Goal: Transaction & Acquisition: Purchase product/service

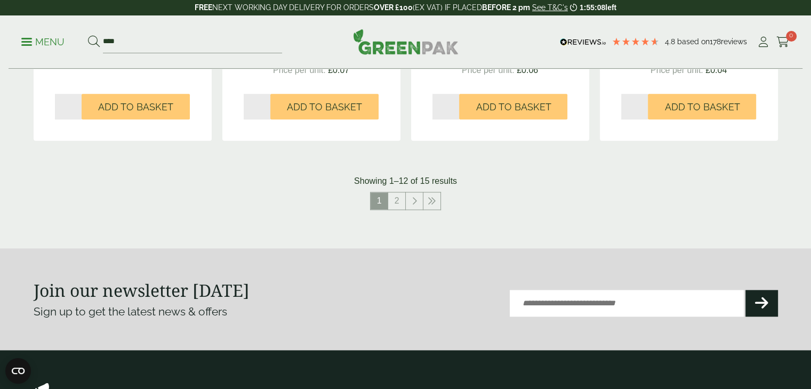
scroll to position [1173, 0]
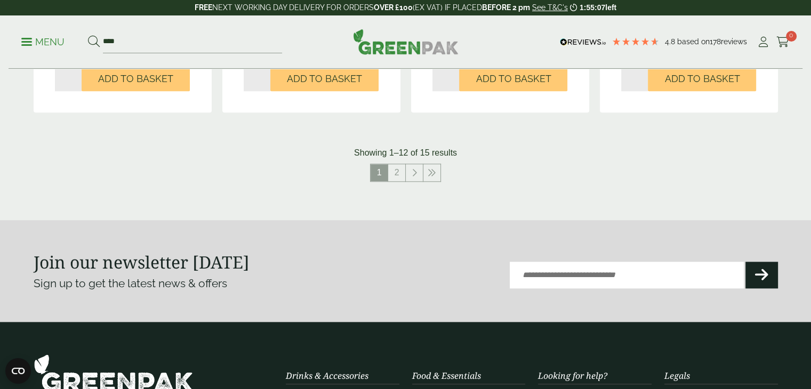
click at [396, 173] on link "2" at bounding box center [396, 172] width 17 height 17
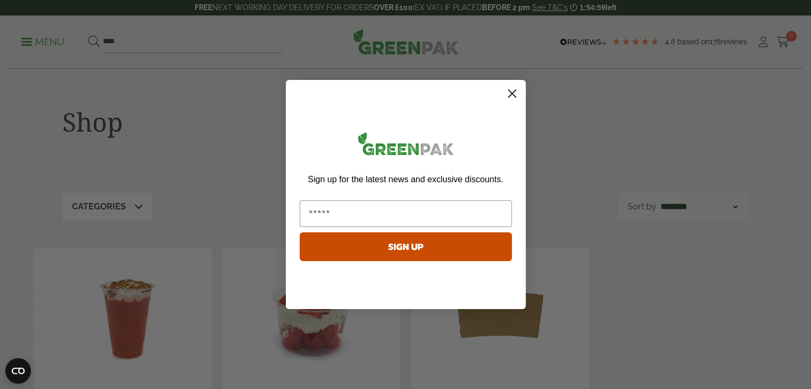
click at [510, 96] on circle "Close dialog" at bounding box center [512, 94] width 18 height 18
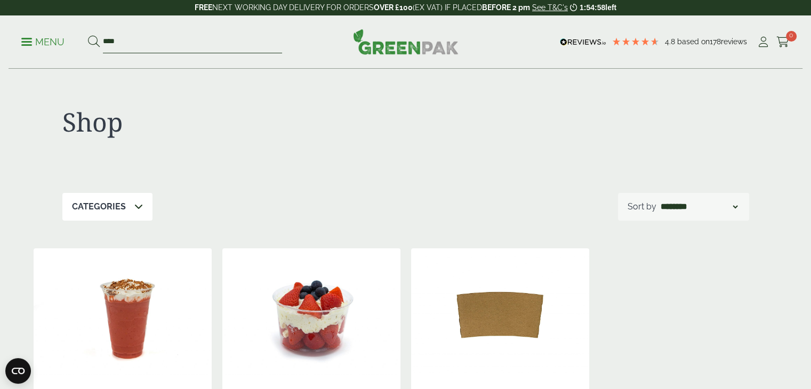
drag, startPoint x: 140, startPoint y: 45, endPoint x: 100, endPoint y: 44, distance: 39.5
click at [100, 44] on form "****" at bounding box center [185, 42] width 194 height 22
type input "**********"
click at [88, 35] on button at bounding box center [94, 42] width 12 height 14
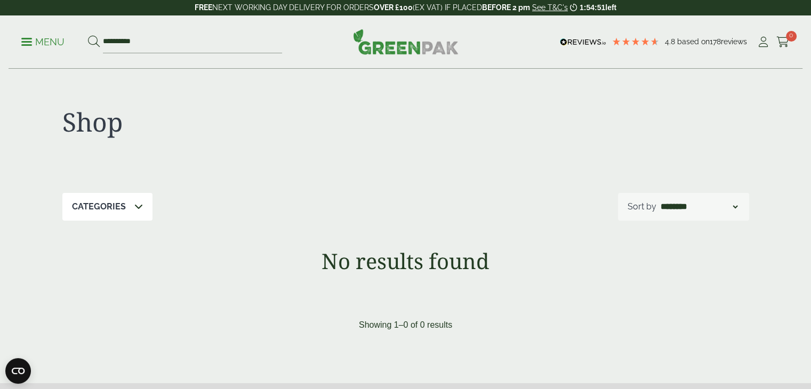
click at [51, 41] on p "Menu" at bounding box center [42, 42] width 43 height 13
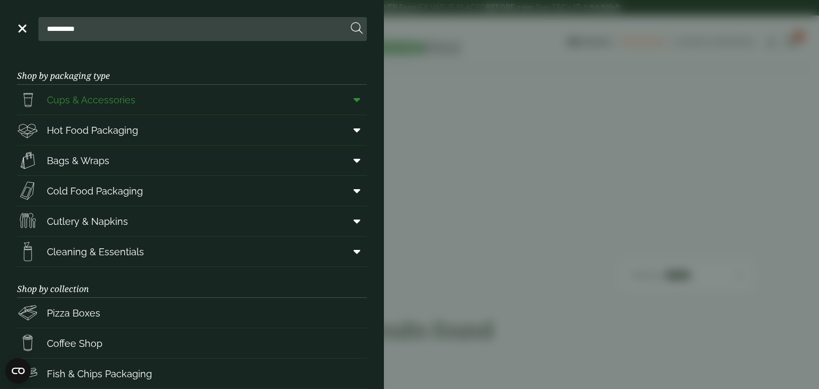
click at [109, 99] on span "Cups & Accessories" at bounding box center [91, 100] width 88 height 14
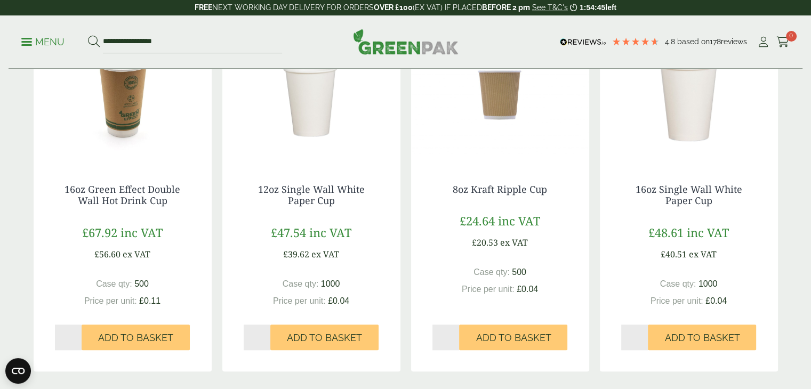
scroll to position [1066, 0]
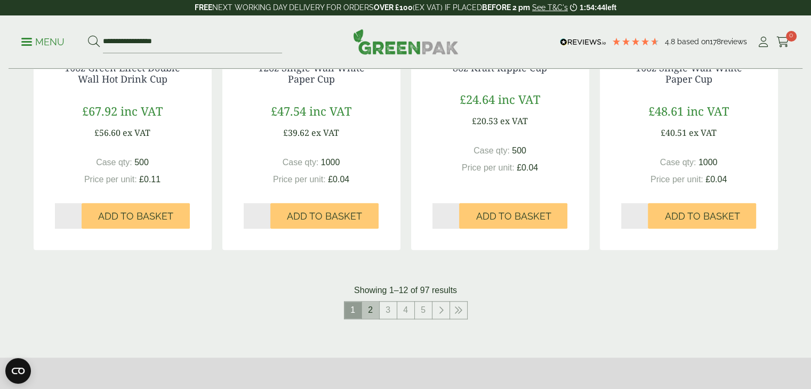
click at [365, 310] on link "2" at bounding box center [370, 310] width 17 height 17
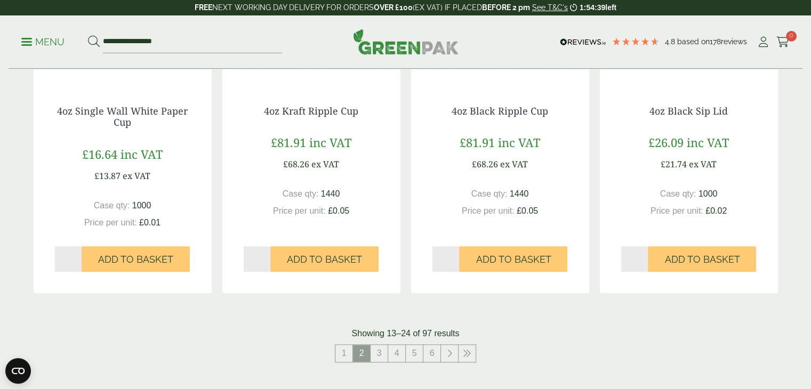
scroll to position [1173, 0]
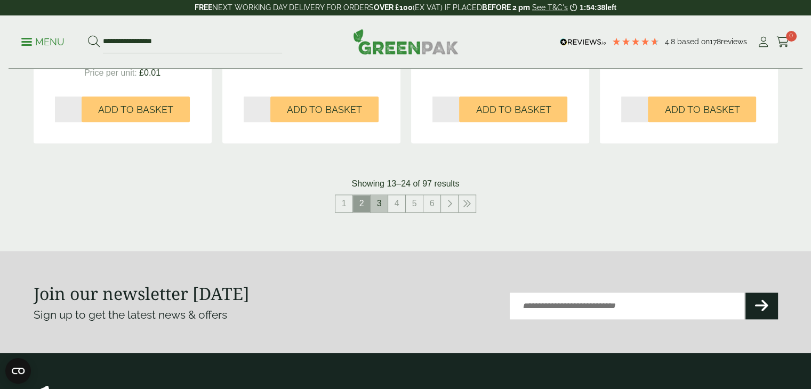
click at [376, 203] on link "3" at bounding box center [379, 203] width 17 height 17
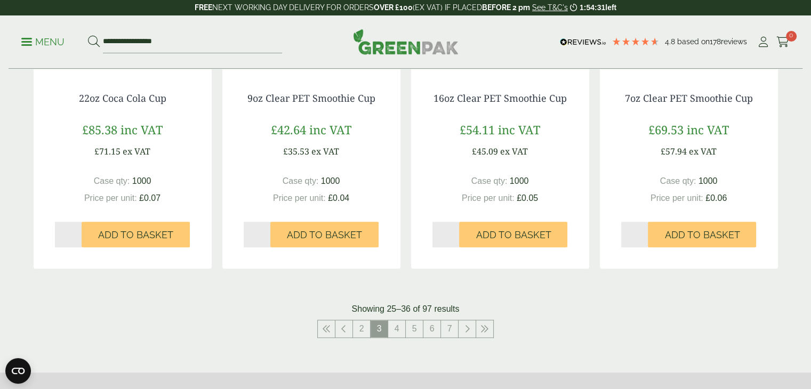
scroll to position [1173, 0]
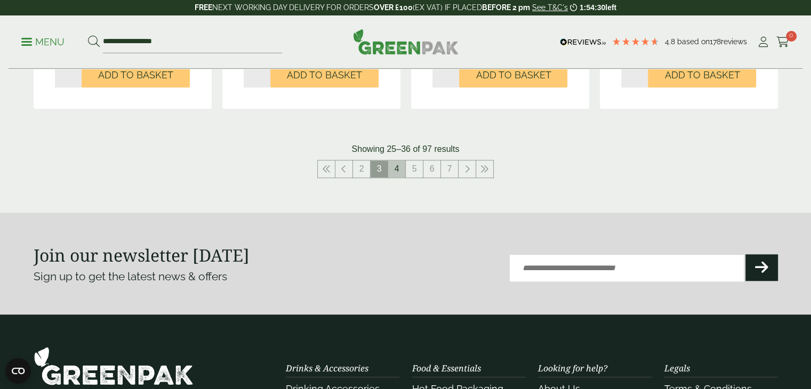
click at [397, 170] on link "4" at bounding box center [396, 168] width 17 height 17
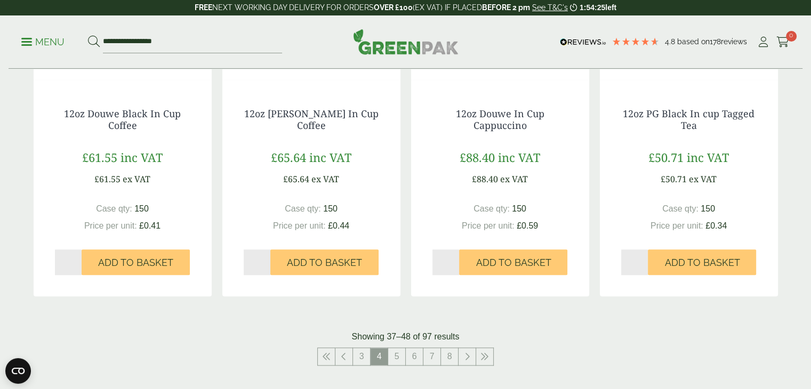
scroll to position [1226, 0]
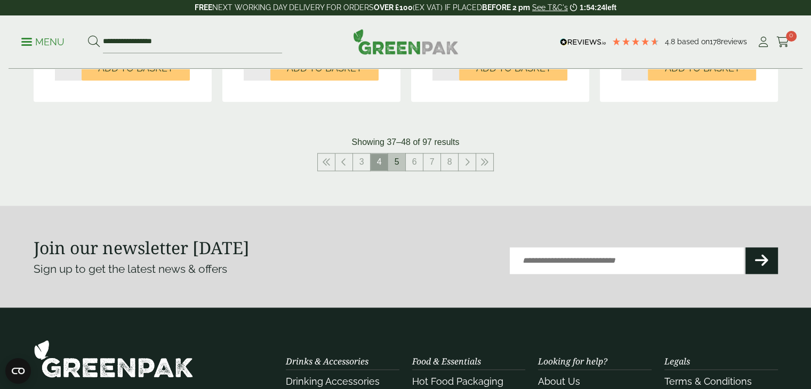
click at [402, 160] on link "5" at bounding box center [396, 162] width 17 height 17
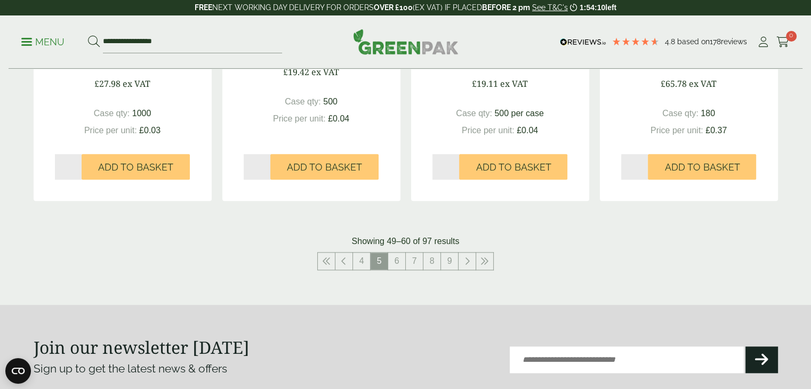
scroll to position [1120, 0]
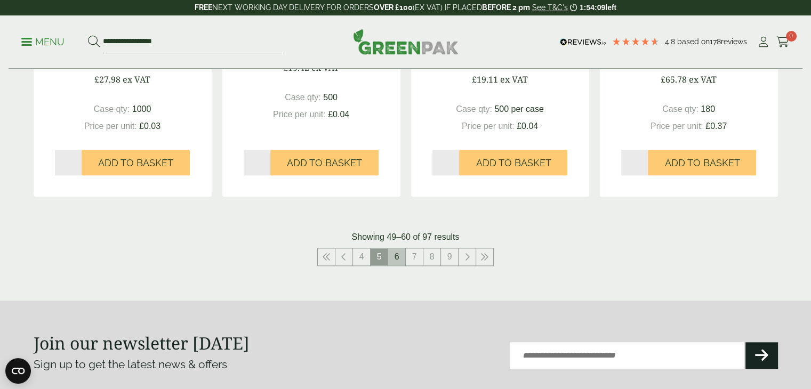
click at [396, 260] on link "6" at bounding box center [396, 256] width 17 height 17
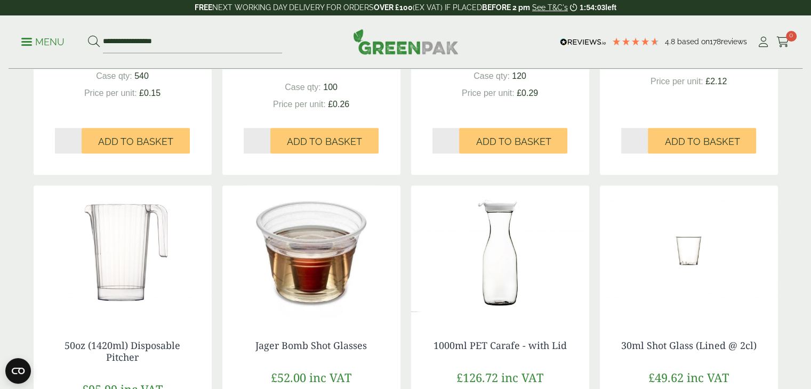
scroll to position [1173, 0]
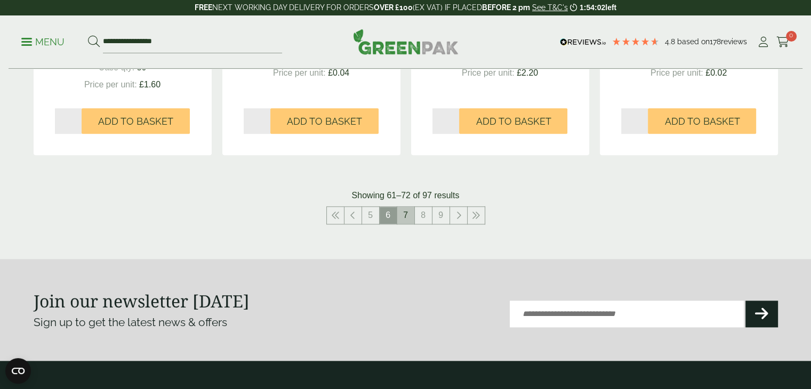
click at [405, 219] on link "7" at bounding box center [405, 215] width 17 height 17
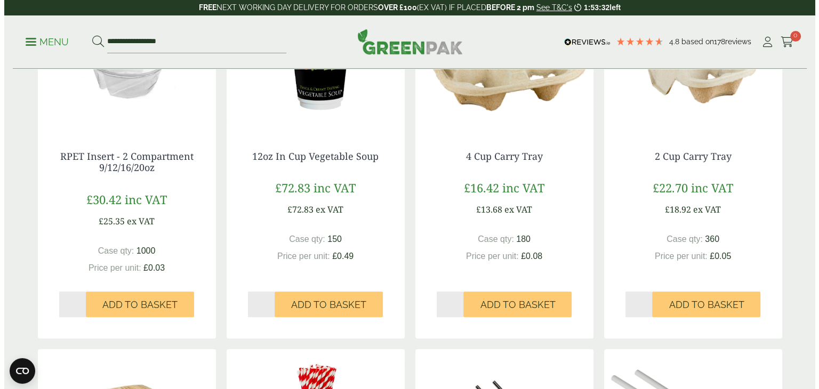
scroll to position [640, 0]
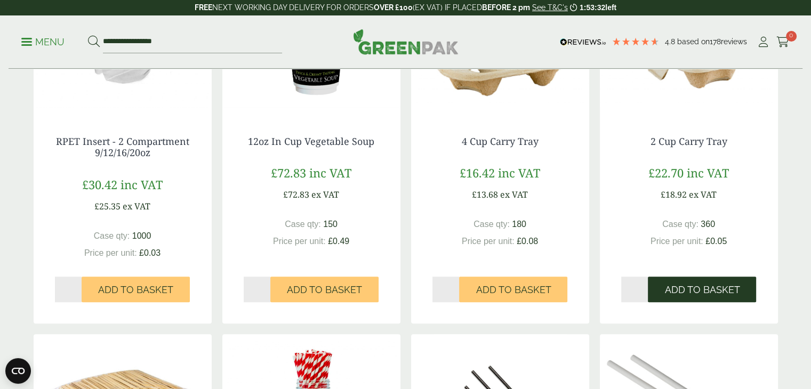
click at [702, 283] on button "Add to Basket" at bounding box center [702, 290] width 108 height 26
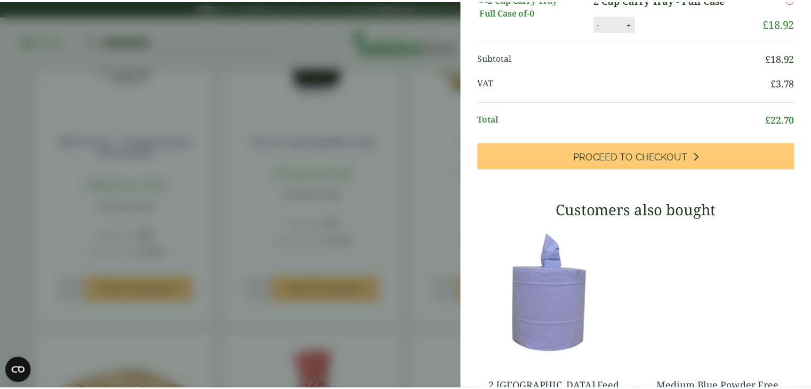
scroll to position [0, 0]
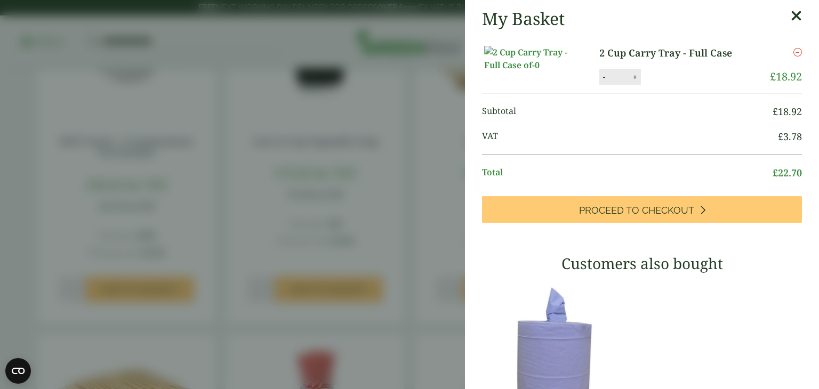
click at [409, 157] on aside "My Basket 2 Cup Carry Tray - Full Case 2 Cup Carry Tray - Full Case quantity - …" at bounding box center [409, 194] width 819 height 389
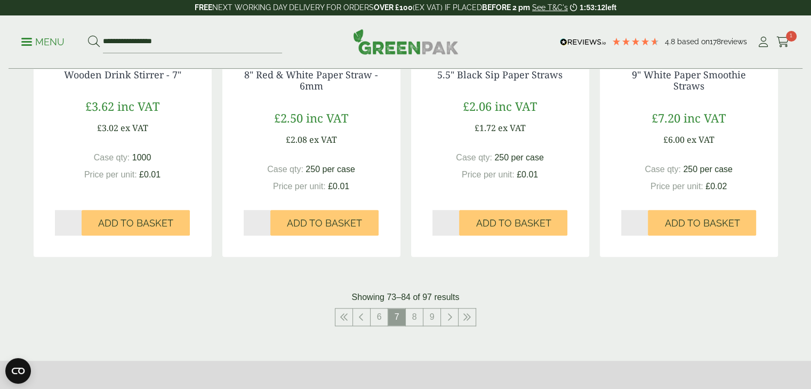
scroll to position [1066, 0]
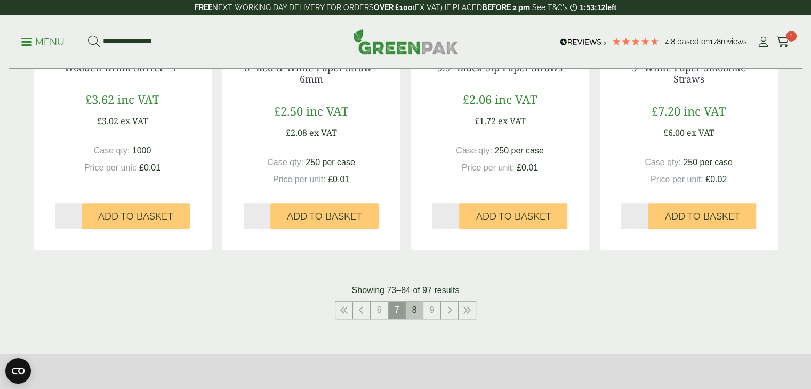
click at [412, 310] on link "8" at bounding box center [414, 310] width 17 height 17
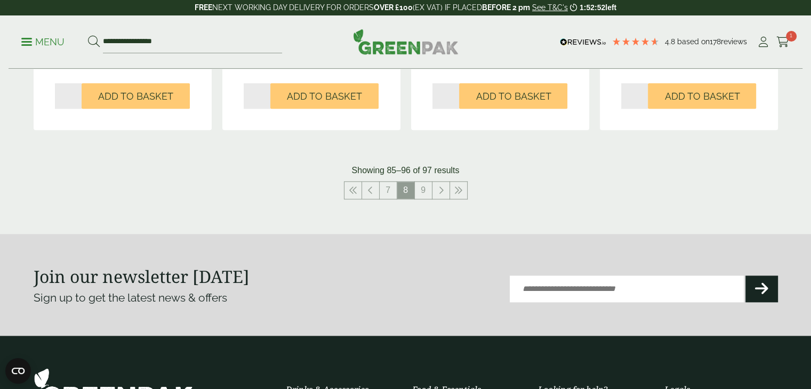
scroll to position [1279, 0]
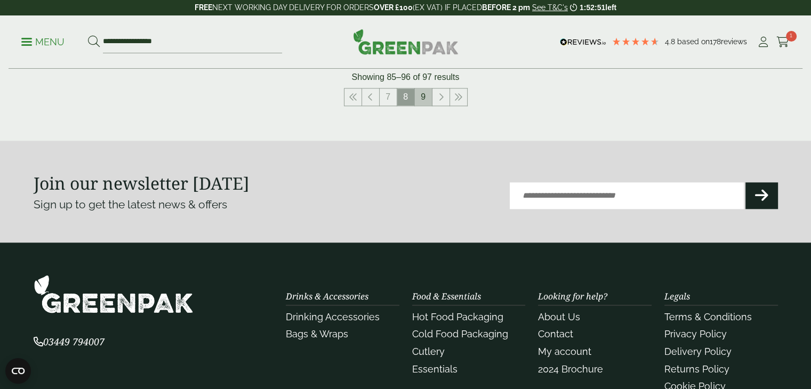
click at [424, 101] on link "9" at bounding box center [423, 96] width 17 height 17
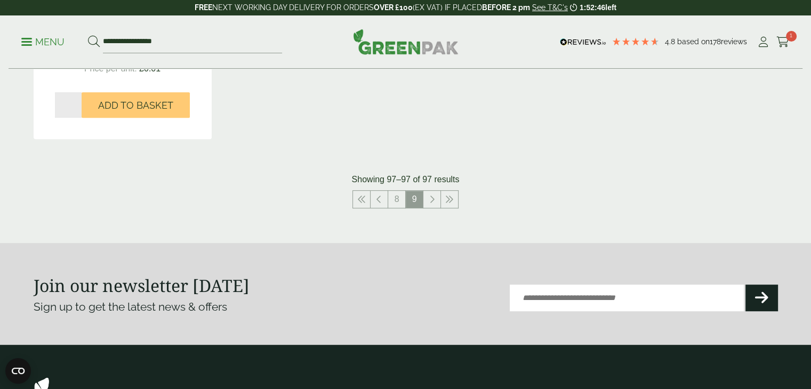
scroll to position [533, 0]
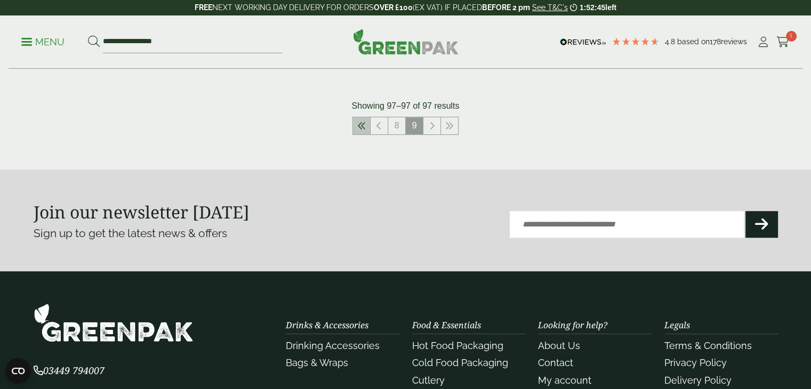
click at [356, 124] on link at bounding box center [361, 125] width 17 height 17
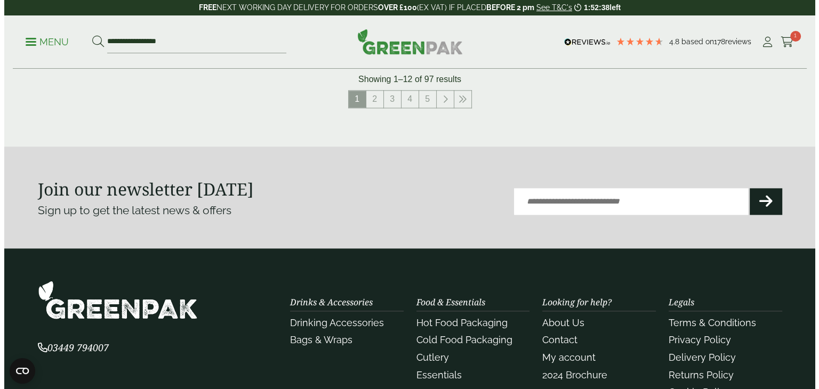
scroll to position [1279, 0]
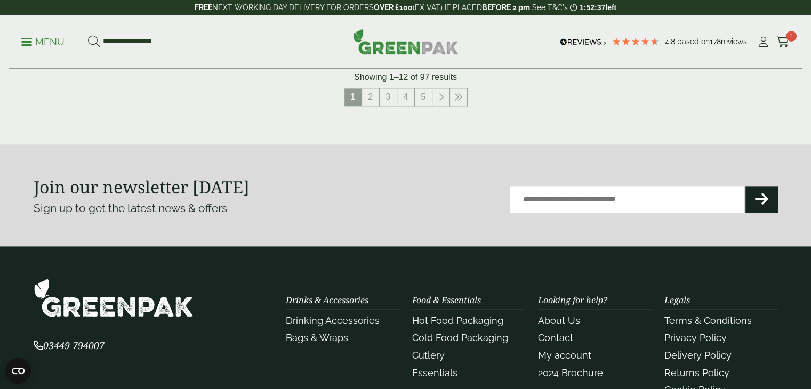
click at [787, 45] on icon at bounding box center [782, 42] width 13 height 11
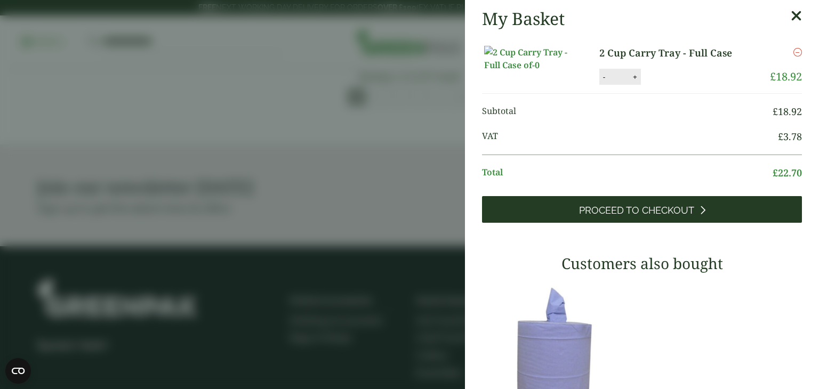
click at [721, 223] on link "Proceed to Checkout" at bounding box center [642, 209] width 320 height 27
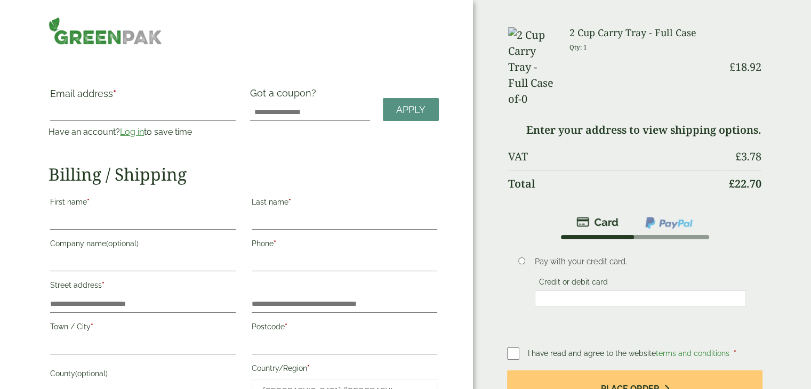
click at [139, 131] on link "Log in" at bounding box center [132, 132] width 24 height 10
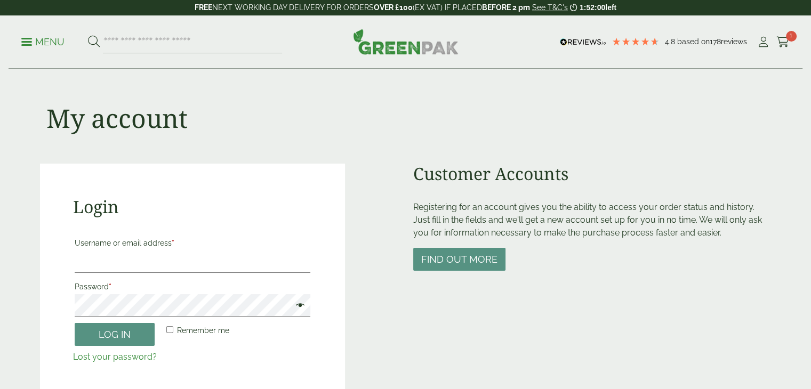
scroll to position [53, 0]
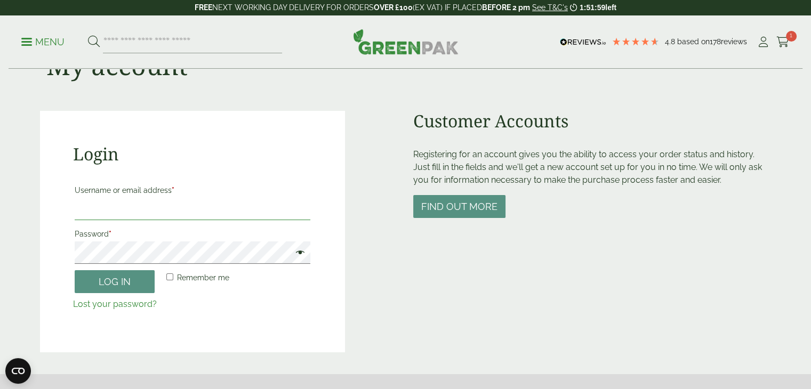
click at [125, 212] on input "Username or email address *" at bounding box center [193, 209] width 236 height 22
type input "**********"
click at [128, 284] on button "Log in" at bounding box center [115, 281] width 80 height 23
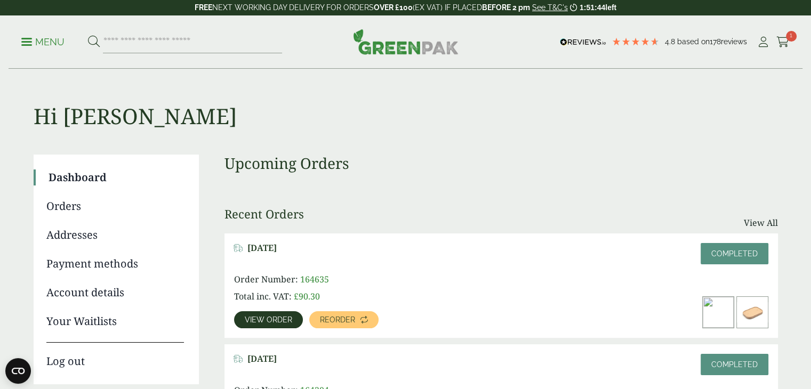
click at [787, 35] on span "1" at bounding box center [791, 36] width 11 height 11
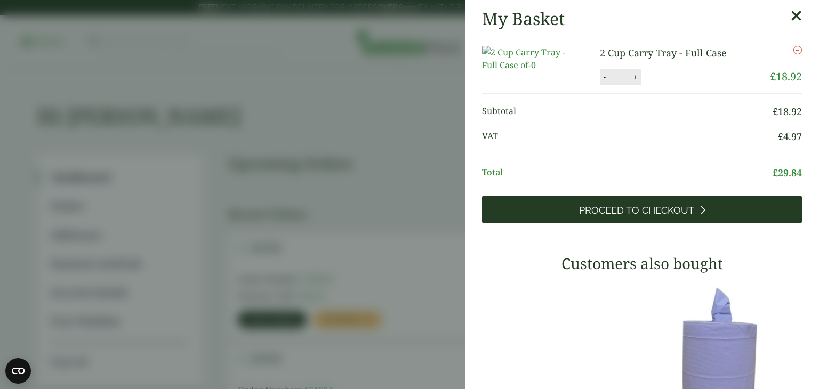
click at [669, 216] on span "Proceed to Checkout" at bounding box center [636, 211] width 115 height 12
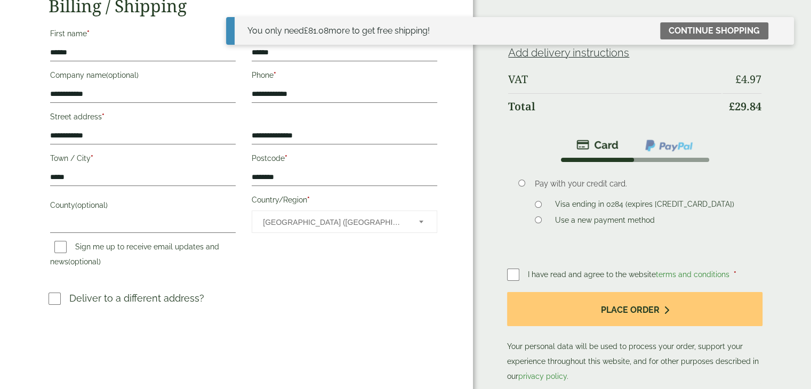
scroll to position [213, 0]
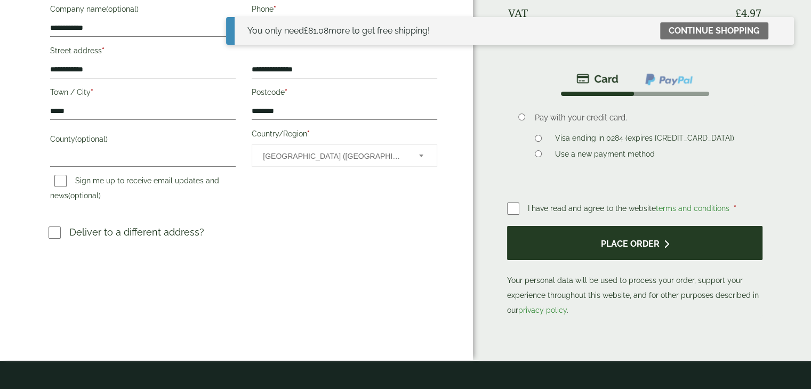
click at [640, 243] on button "Place order" at bounding box center [634, 243] width 255 height 35
